Goal: Transaction & Acquisition: Book appointment/travel/reservation

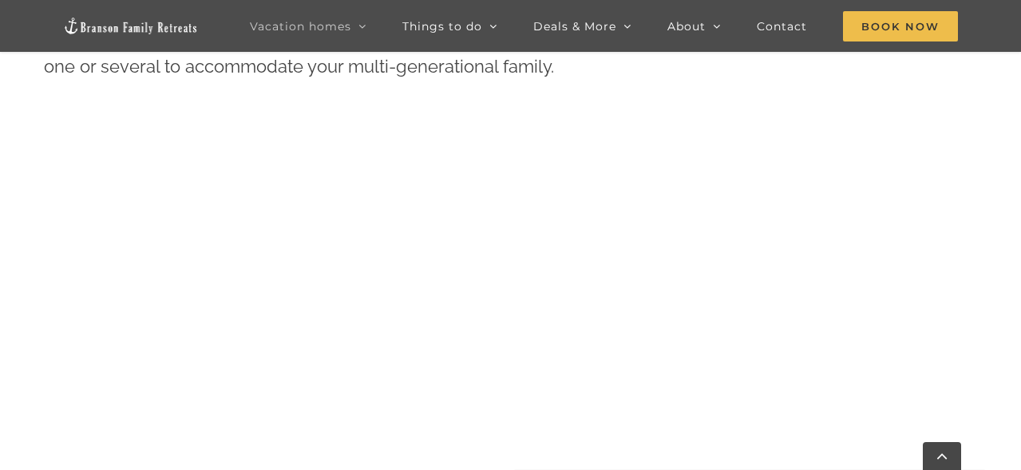
scroll to position [639, 0]
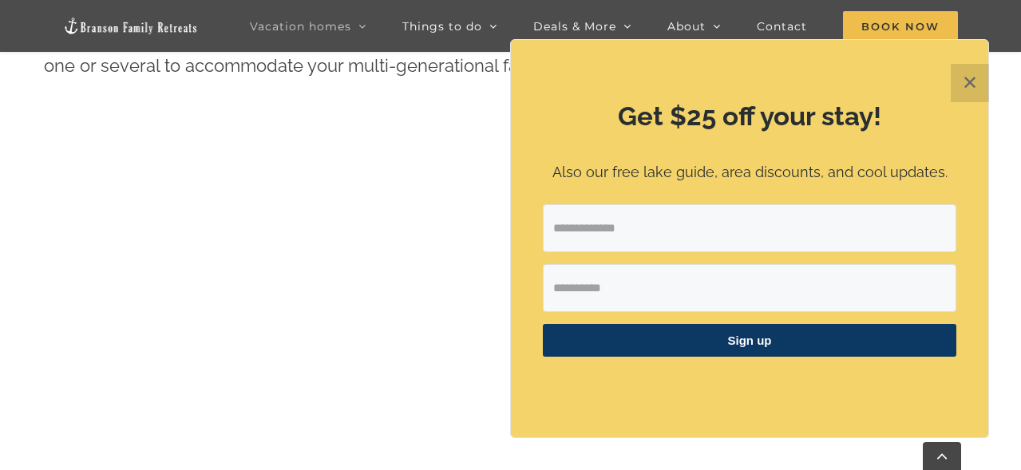
click at [968, 75] on button "✕" at bounding box center [970, 83] width 38 height 38
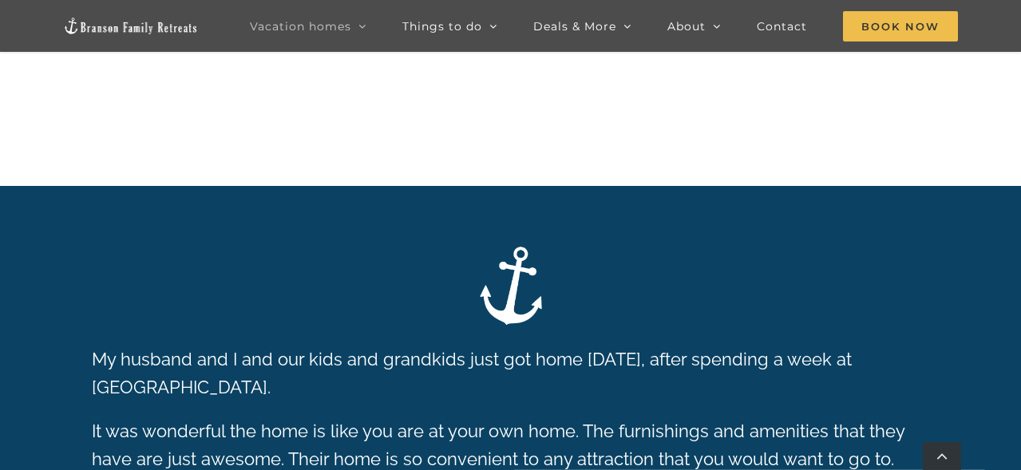
scroll to position [716, 0]
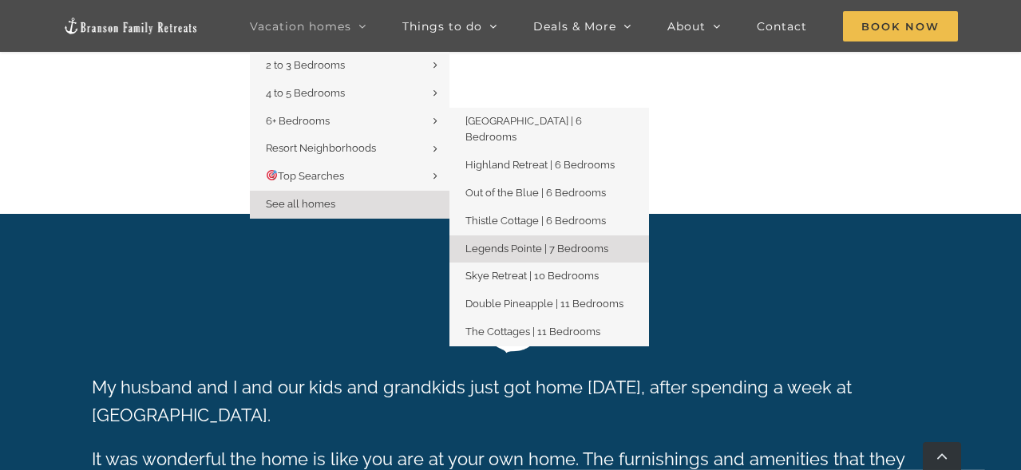
click at [507, 243] on span "Legends Pointe | 7 Bedrooms" at bounding box center [537, 249] width 143 height 12
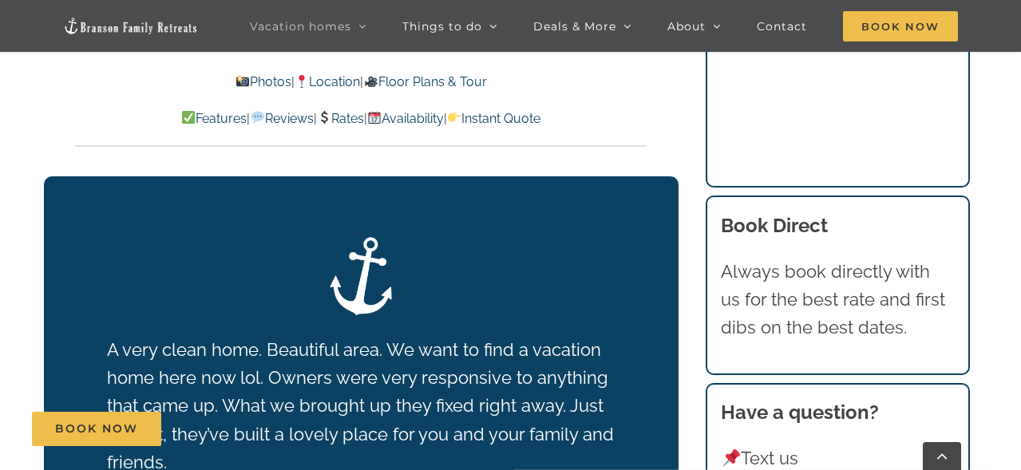
scroll to position [2795, 0]
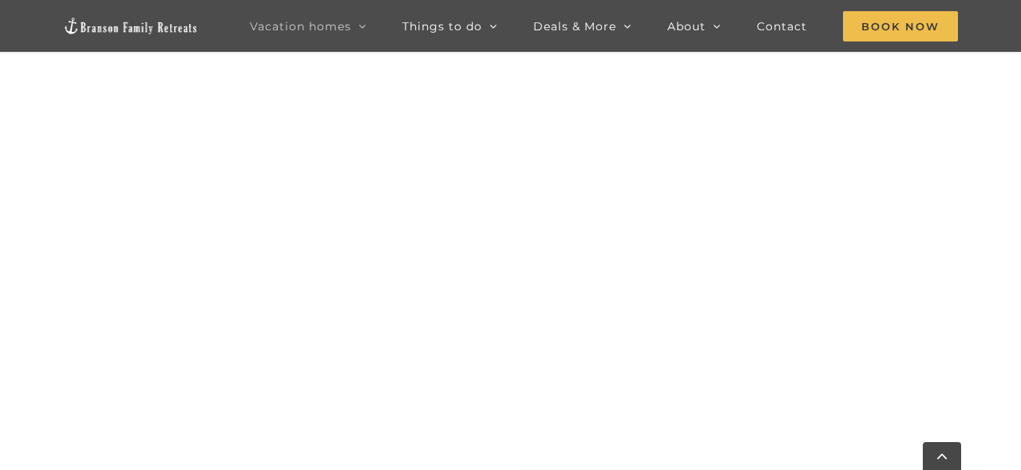
scroll to position [716, 0]
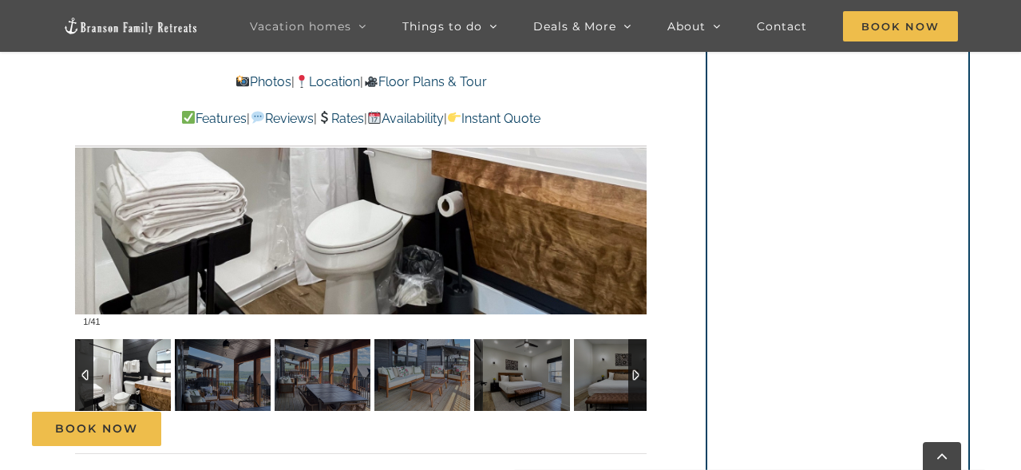
scroll to position [1198, 0]
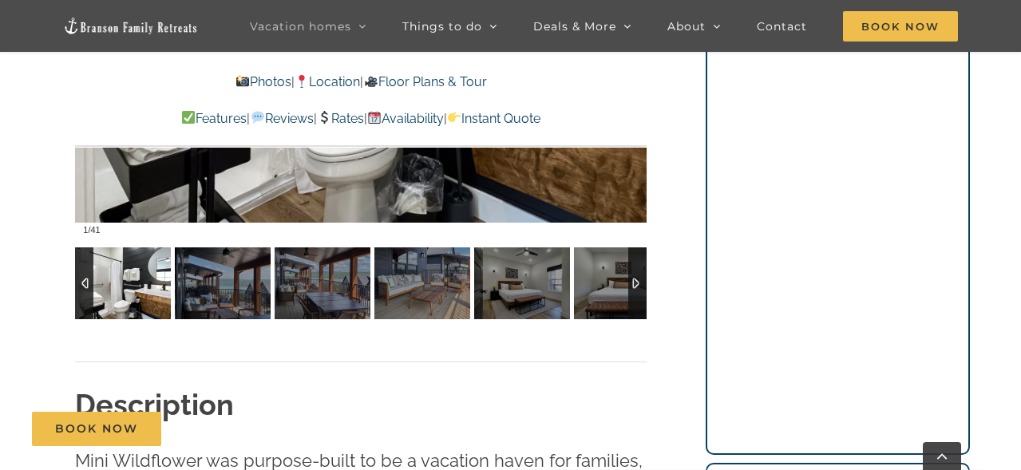
click at [129, 285] on img at bounding box center [123, 284] width 96 height 72
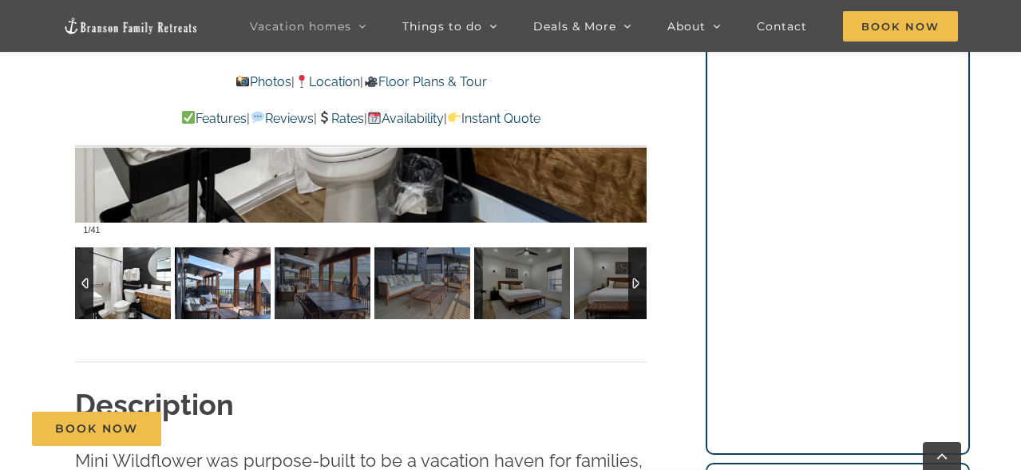
click at [208, 283] on img at bounding box center [223, 284] width 96 height 72
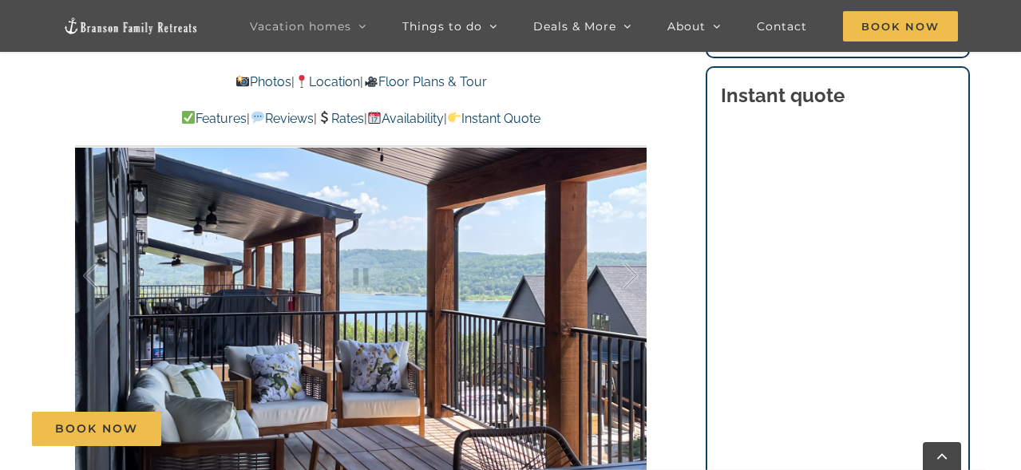
scroll to position [958, 0]
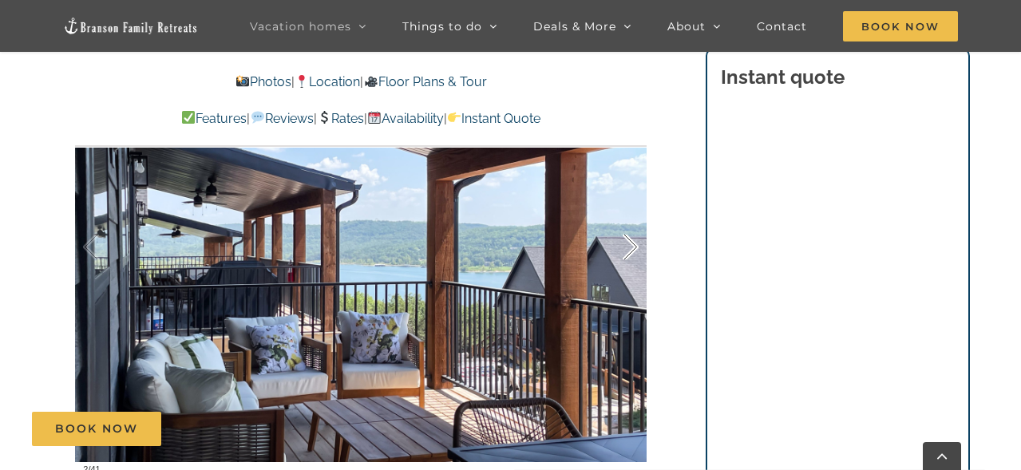
click at [627, 258] on div at bounding box center [614, 247] width 50 height 99
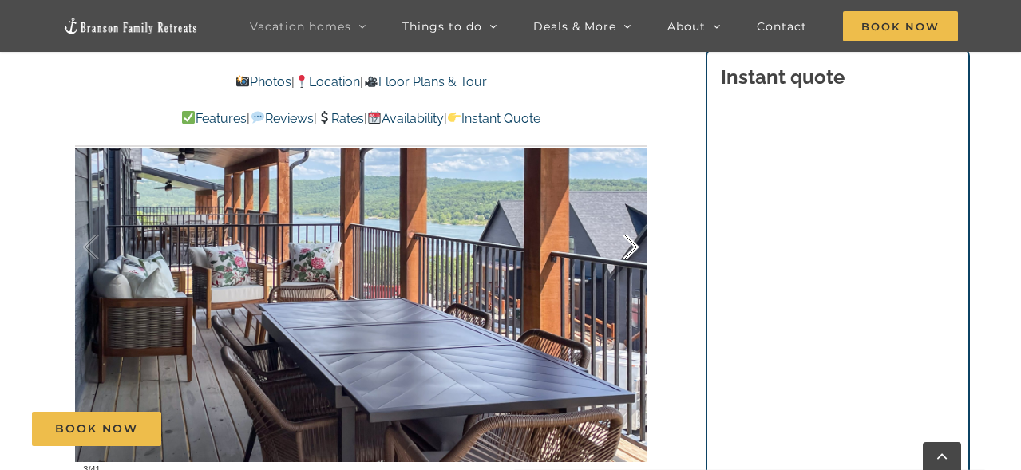
click at [627, 258] on div at bounding box center [614, 247] width 50 height 99
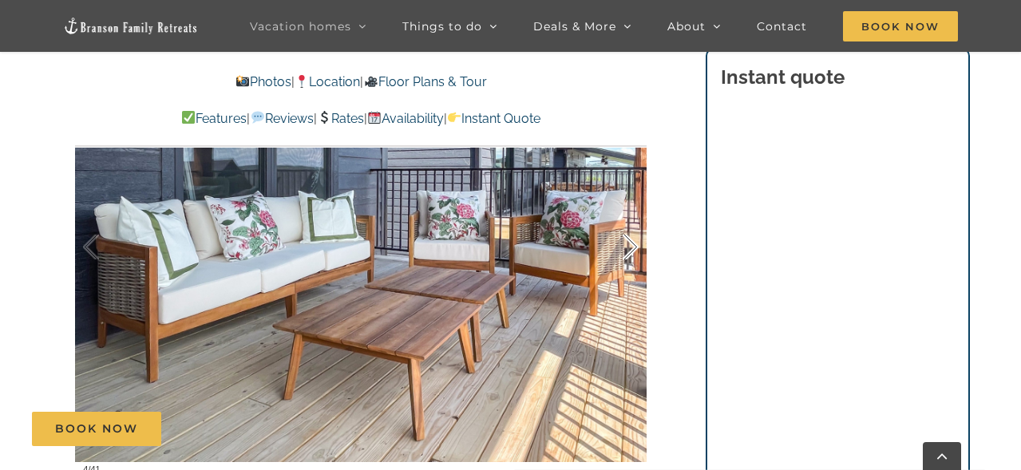
click at [627, 258] on div at bounding box center [614, 247] width 50 height 99
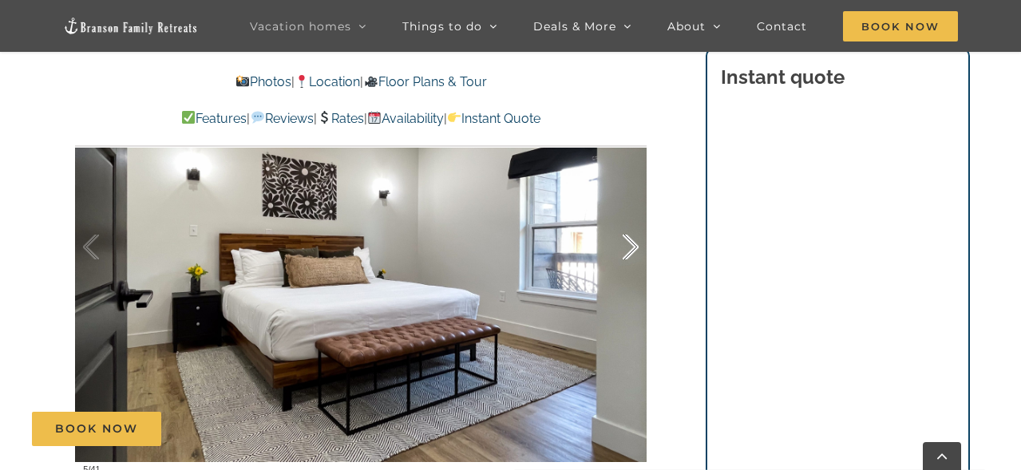
click at [627, 258] on div at bounding box center [614, 247] width 50 height 99
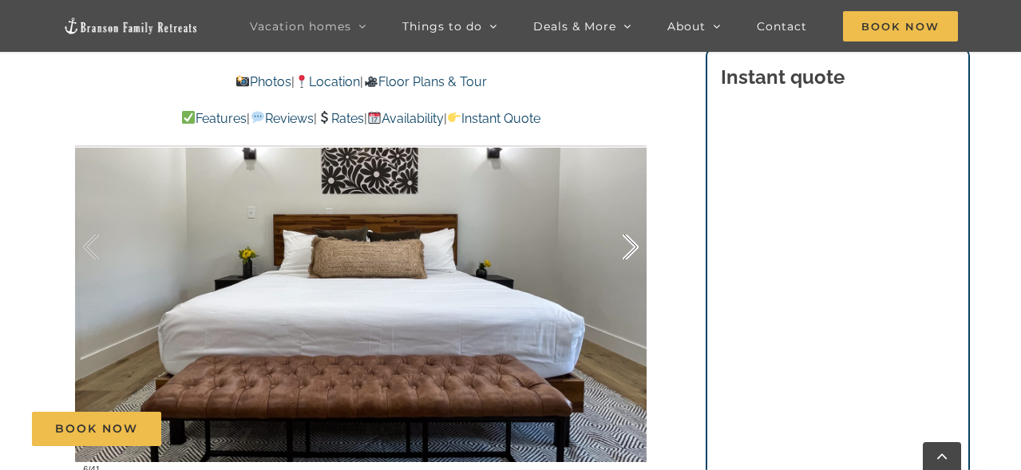
click at [627, 258] on div at bounding box center [614, 247] width 50 height 99
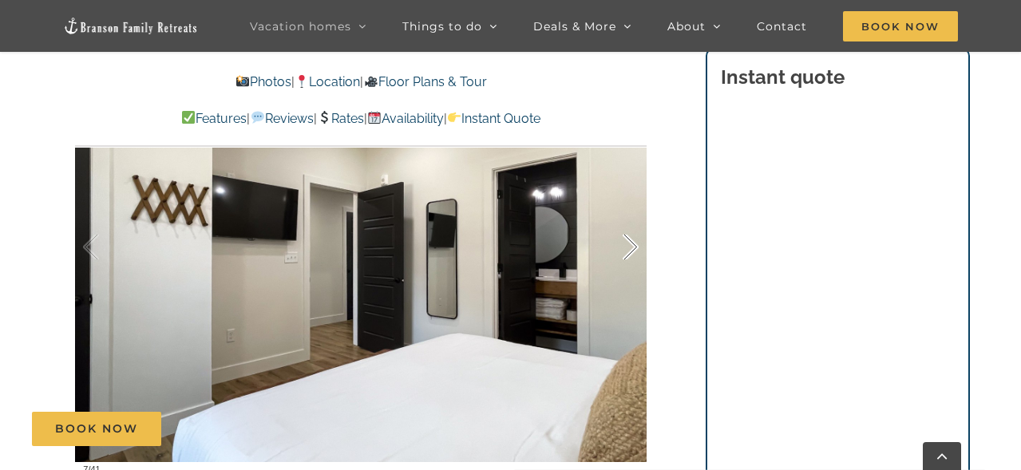
click at [627, 258] on div at bounding box center [614, 247] width 50 height 99
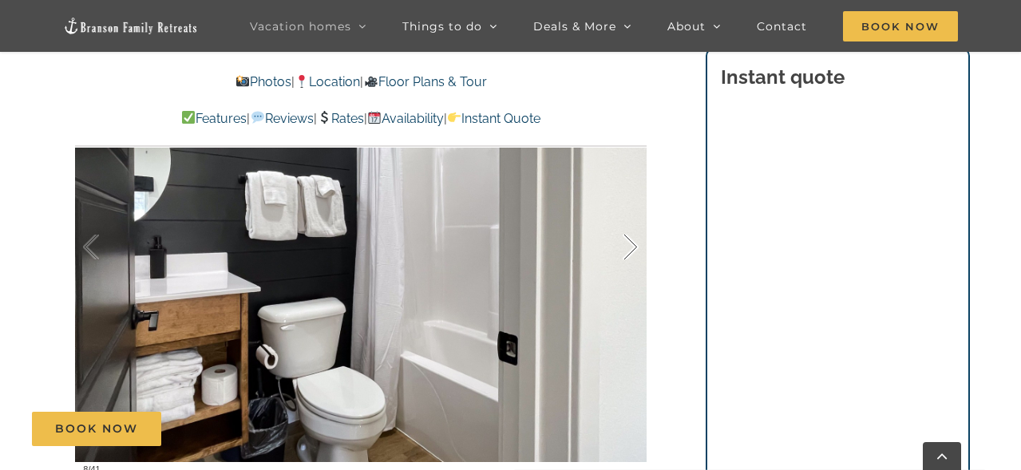
click at [627, 258] on div at bounding box center [614, 247] width 50 height 99
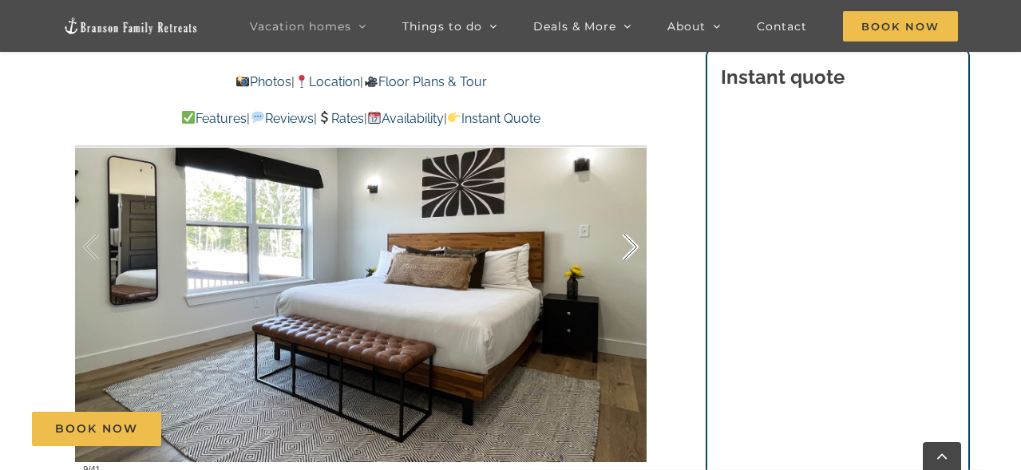
click at [627, 258] on div at bounding box center [614, 247] width 50 height 99
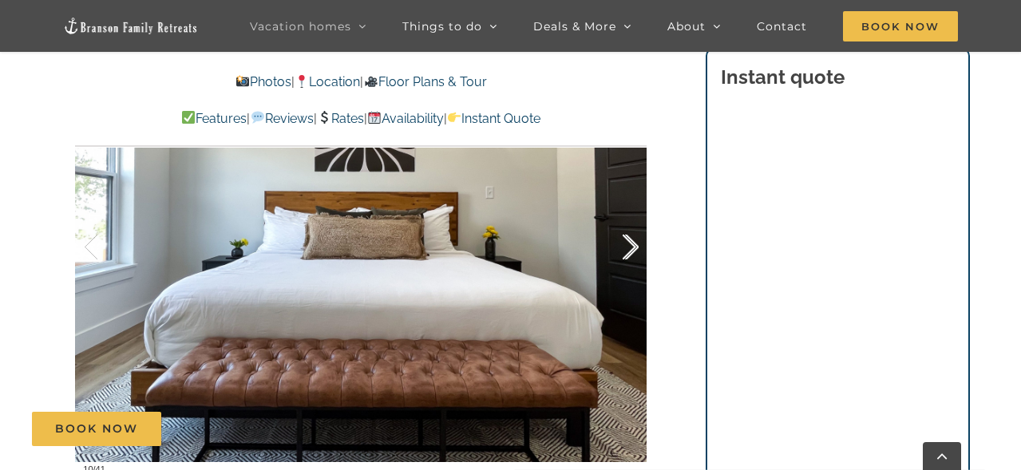
click at [627, 258] on div at bounding box center [614, 247] width 50 height 99
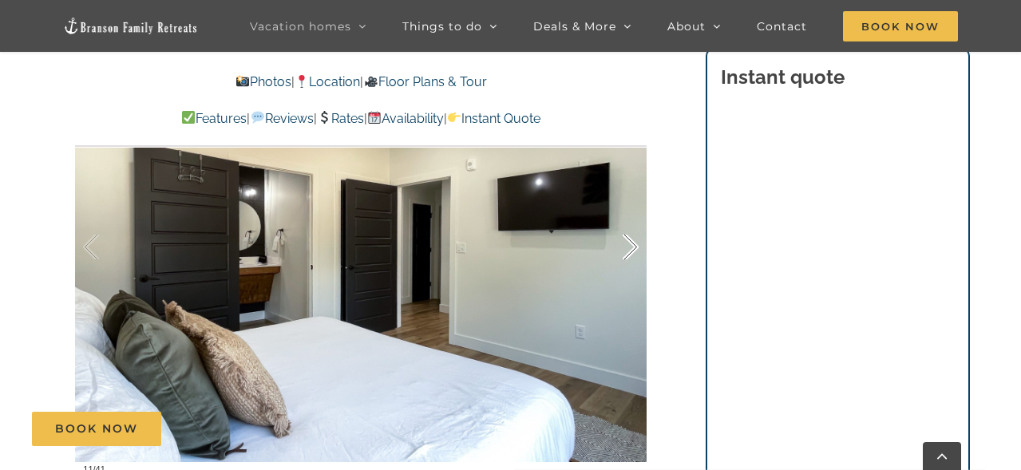
click at [627, 258] on div at bounding box center [614, 247] width 50 height 99
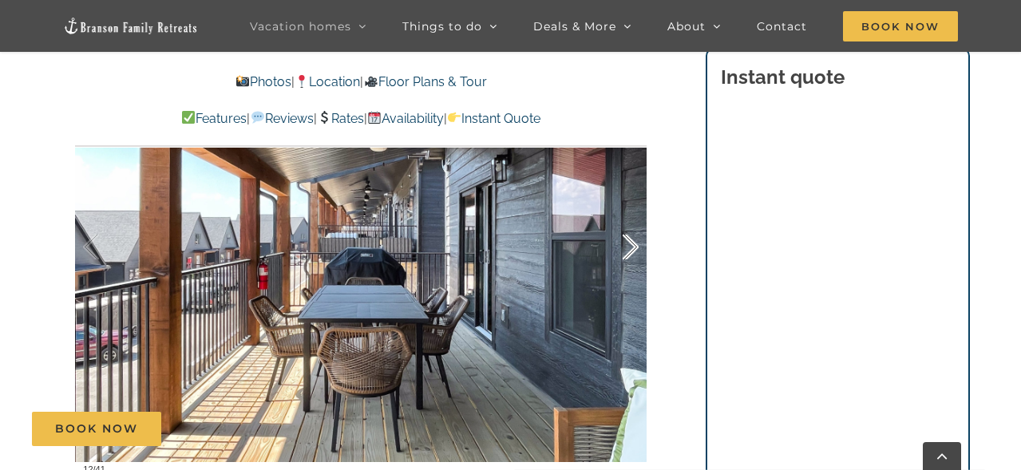
click at [627, 258] on div at bounding box center [614, 247] width 50 height 99
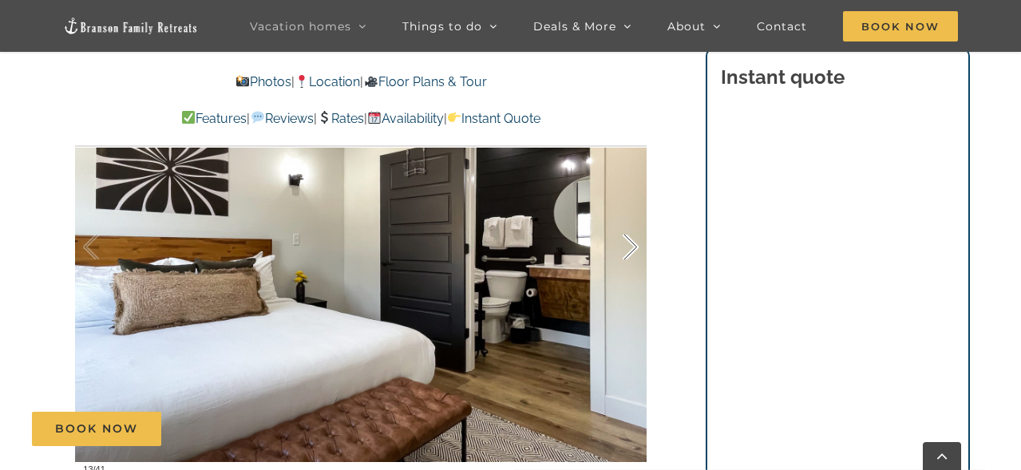
click at [627, 258] on div at bounding box center [614, 247] width 50 height 99
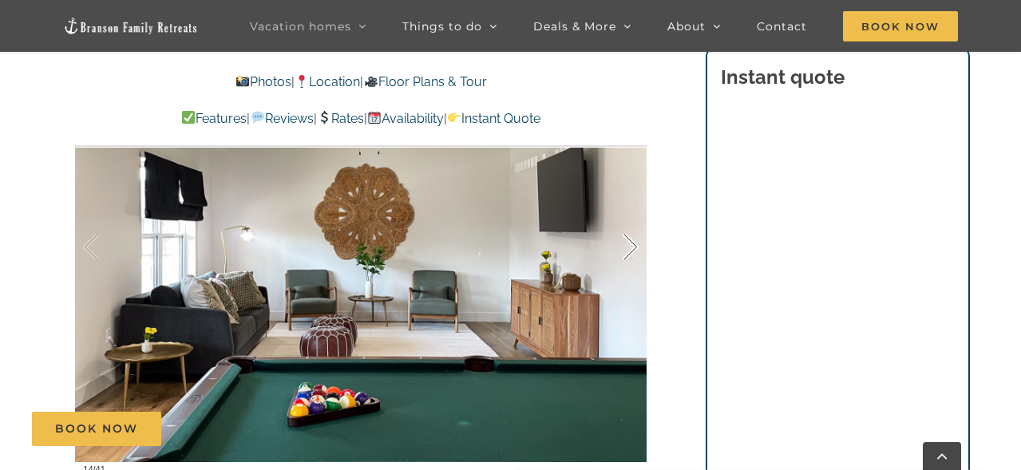
click at [627, 255] on div at bounding box center [614, 247] width 50 height 99
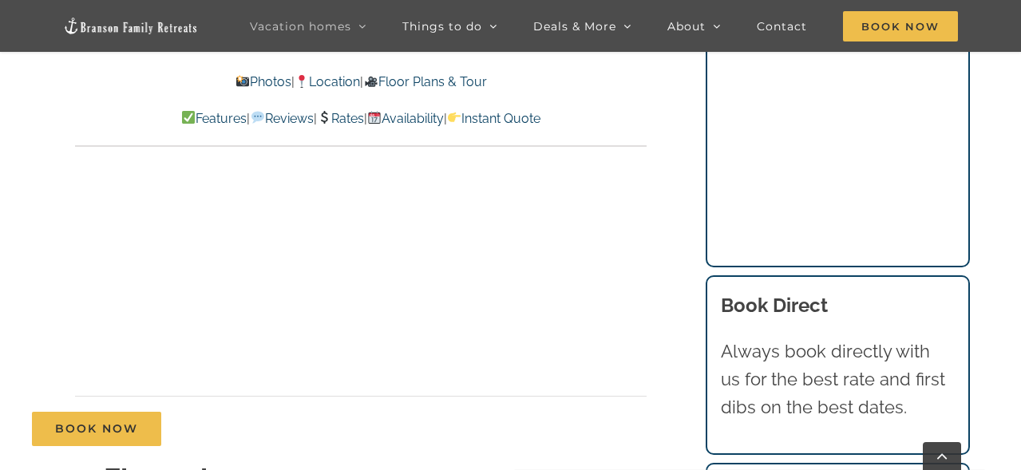
scroll to position [5350, 0]
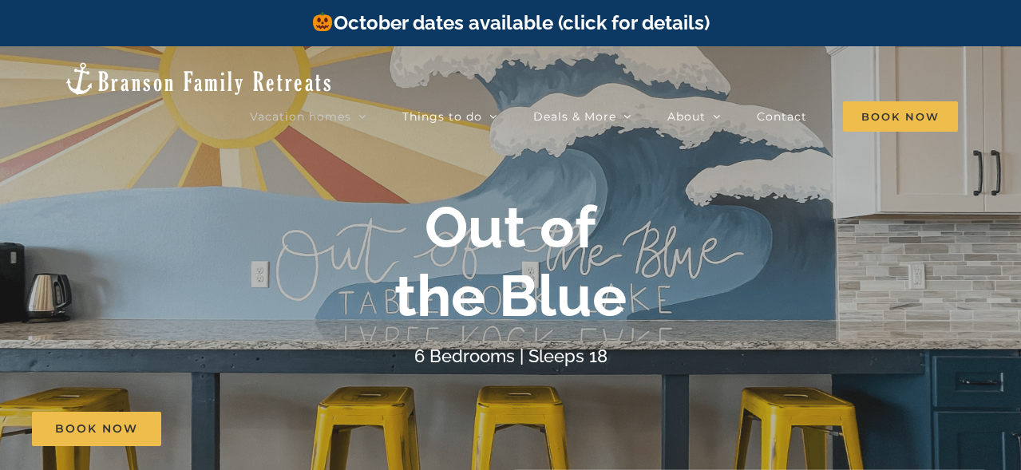
click at [631, 18] on link "October dates available (click for details)" at bounding box center [510, 22] width 398 height 23
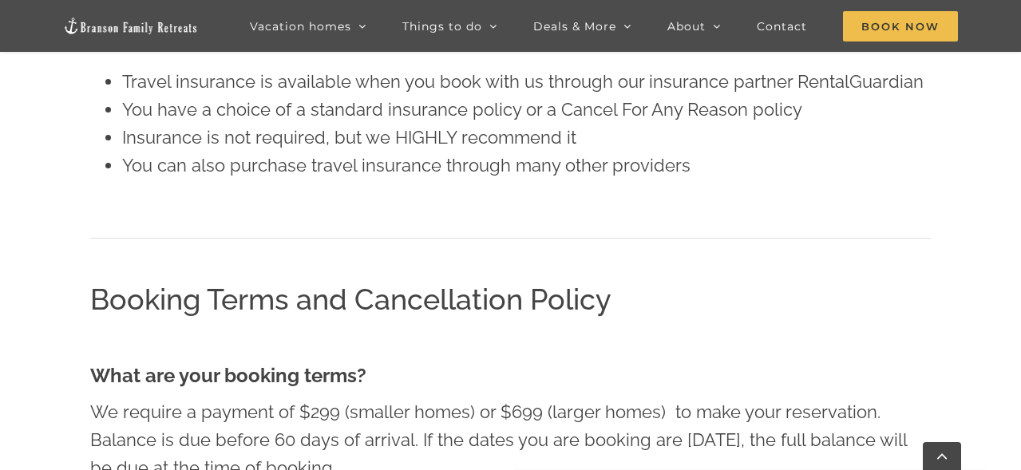
scroll to position [2156, 0]
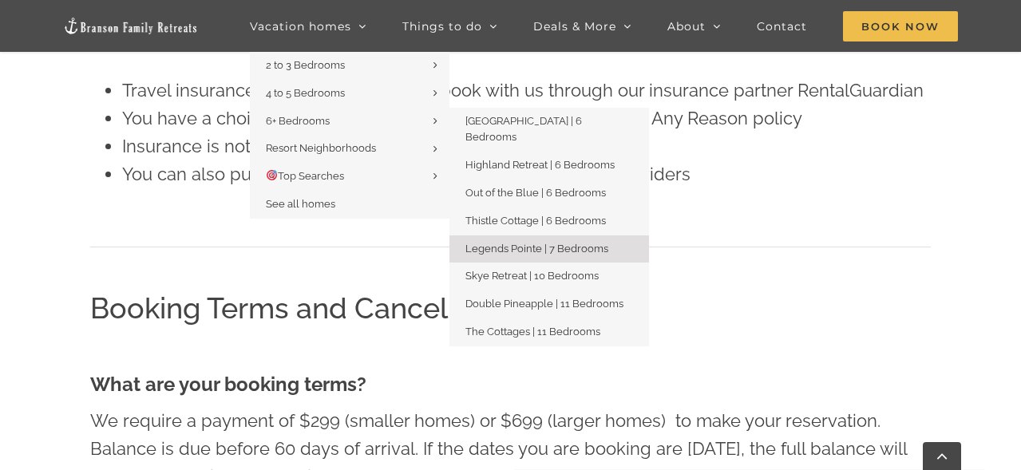
click at [523, 243] on span "Legends Pointe | 7 Bedrooms" at bounding box center [537, 249] width 143 height 12
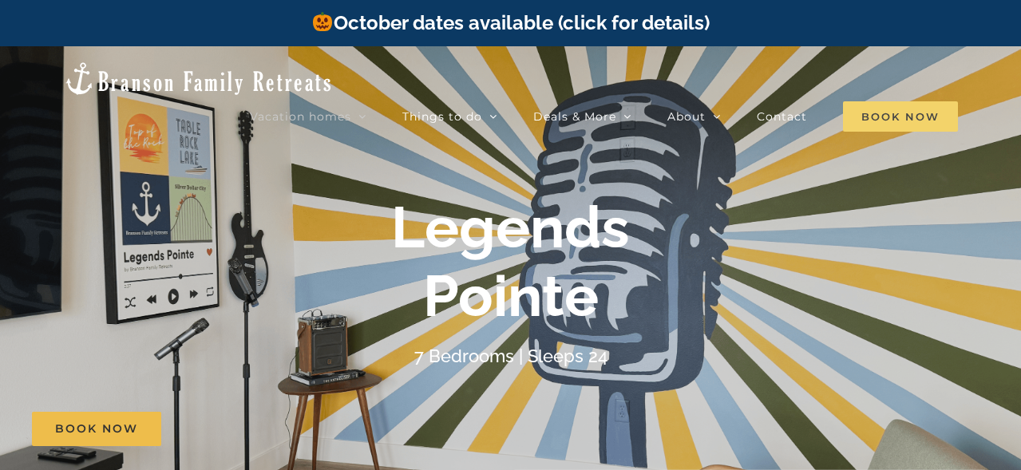
click at [907, 101] on span "Book Now" at bounding box center [900, 116] width 115 height 30
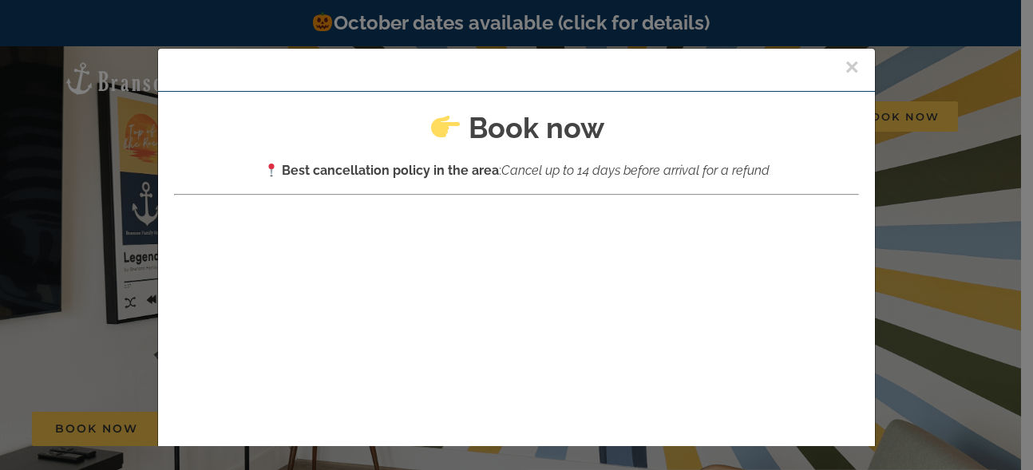
click at [845, 64] on button "×" at bounding box center [852, 67] width 14 height 24
